Goal: Task Accomplishment & Management: Complete application form

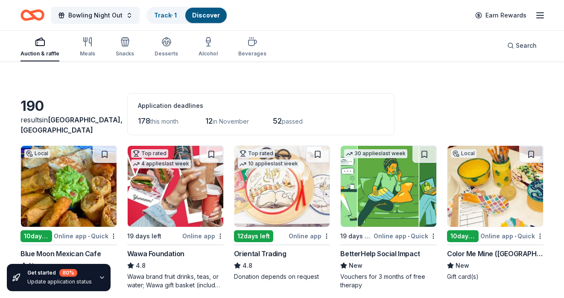
scroll to position [15, 0]
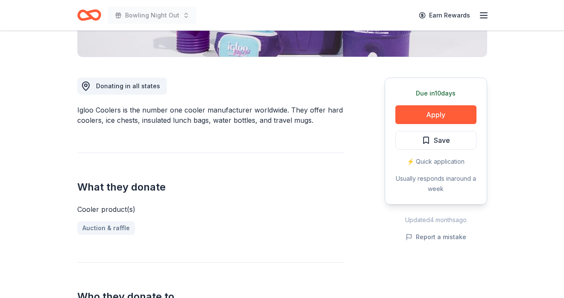
scroll to position [205, 0]
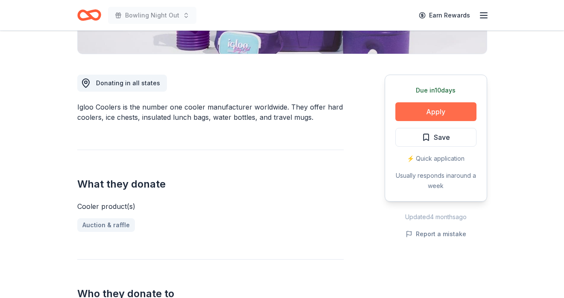
click at [447, 106] on button "Apply" at bounding box center [435, 111] width 81 height 19
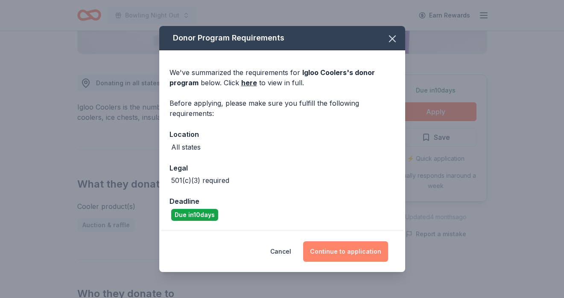
click at [354, 246] on button "Continue to application" at bounding box center [345, 251] width 85 height 20
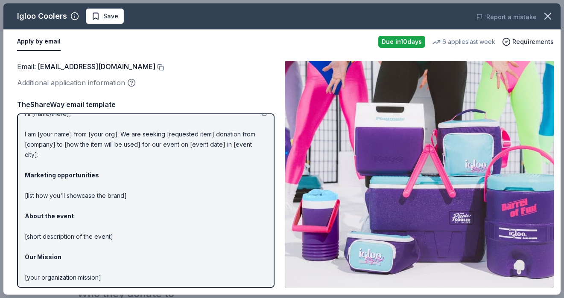
scroll to position [32, 0]
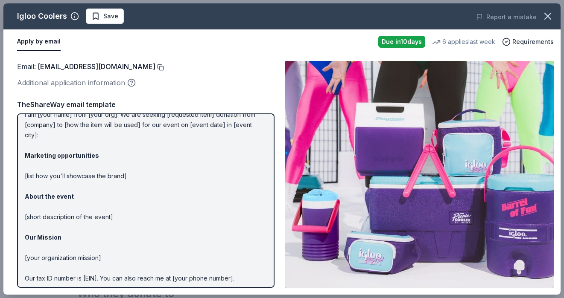
click at [155, 66] on button at bounding box center [159, 67] width 9 height 7
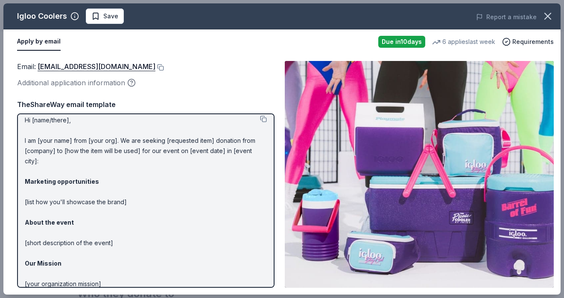
scroll to position [0, 0]
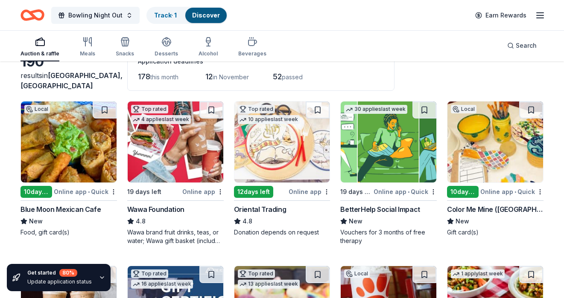
scroll to position [57, 0]
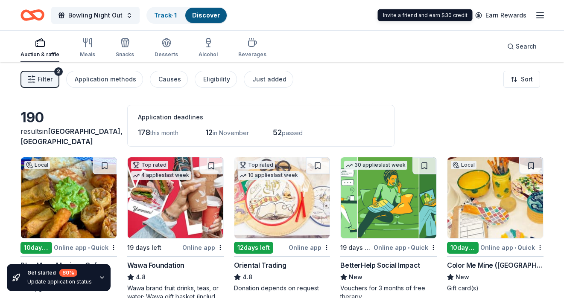
click at [538, 15] on icon "button" at bounding box center [540, 15] width 10 height 10
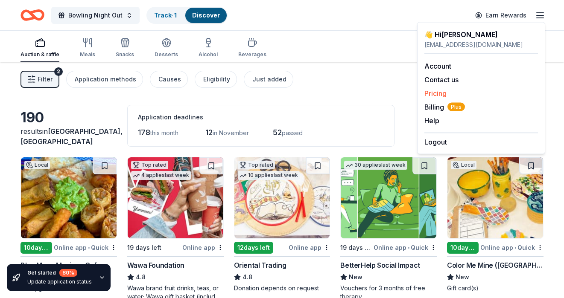
click at [436, 90] on link "Pricing" at bounding box center [435, 93] width 22 height 9
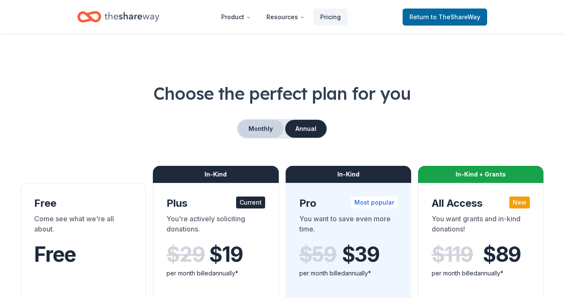
click at [260, 130] on button "Monthly" at bounding box center [261, 129] width 46 height 18
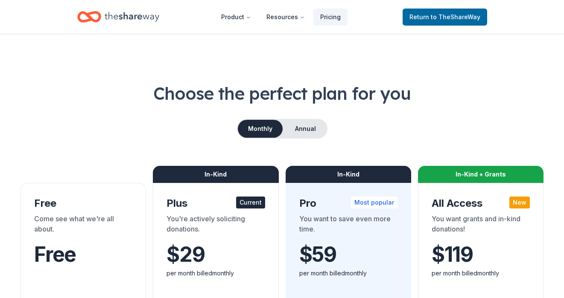
click at [126, 15] on icon "Home" at bounding box center [132, 16] width 55 height 17
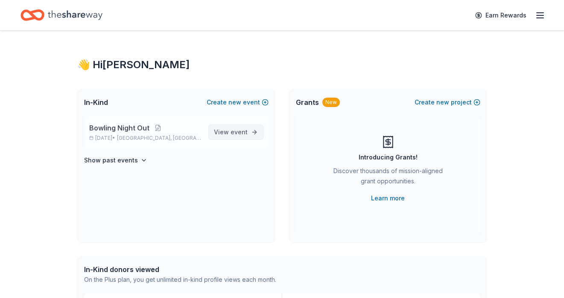
click at [241, 129] on span "event" at bounding box center [238, 131] width 17 height 7
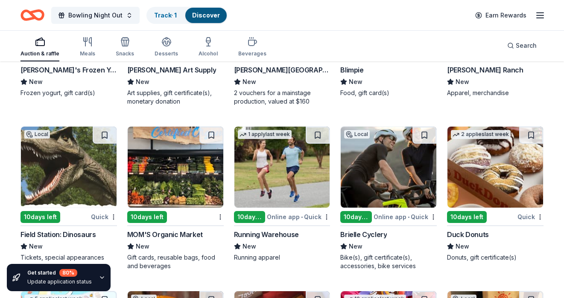
scroll to position [2328, 0]
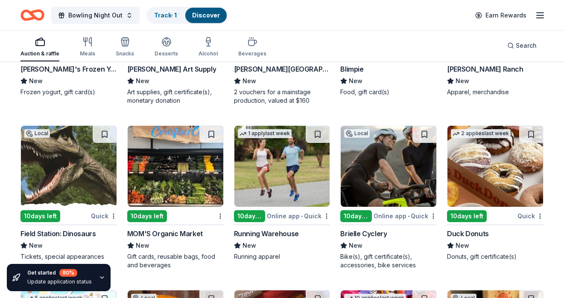
click at [464, 182] on img at bounding box center [495, 166] width 96 height 81
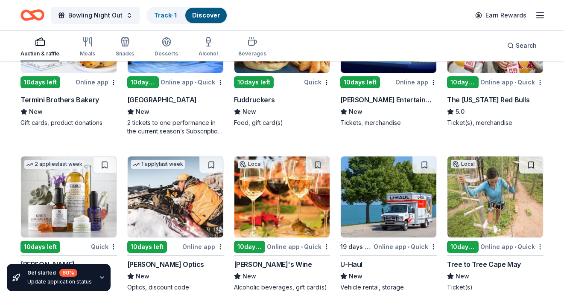
scroll to position [3160, 0]
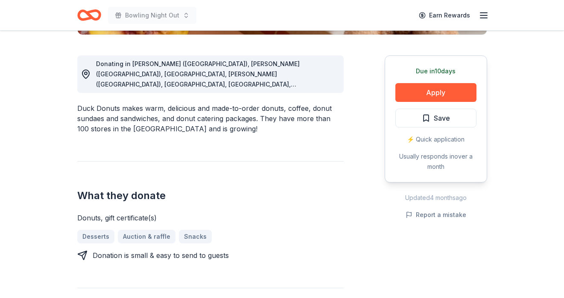
scroll to position [225, 0]
click at [433, 92] on button "Apply" at bounding box center [435, 92] width 81 height 19
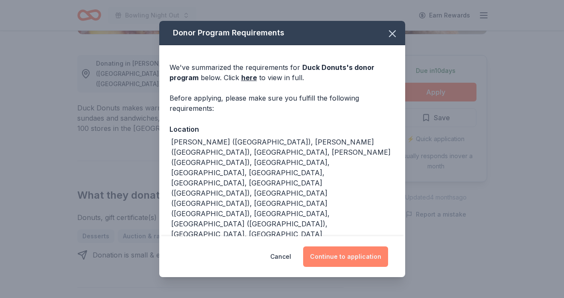
click at [338, 253] on button "Continue to application" at bounding box center [345, 257] width 85 height 20
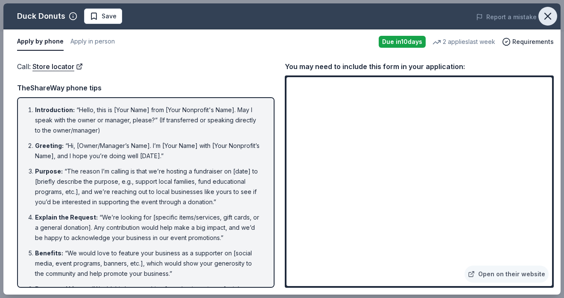
click at [545, 17] on icon "button" at bounding box center [547, 16] width 12 height 12
